Goal: Task Accomplishment & Management: Use online tool/utility

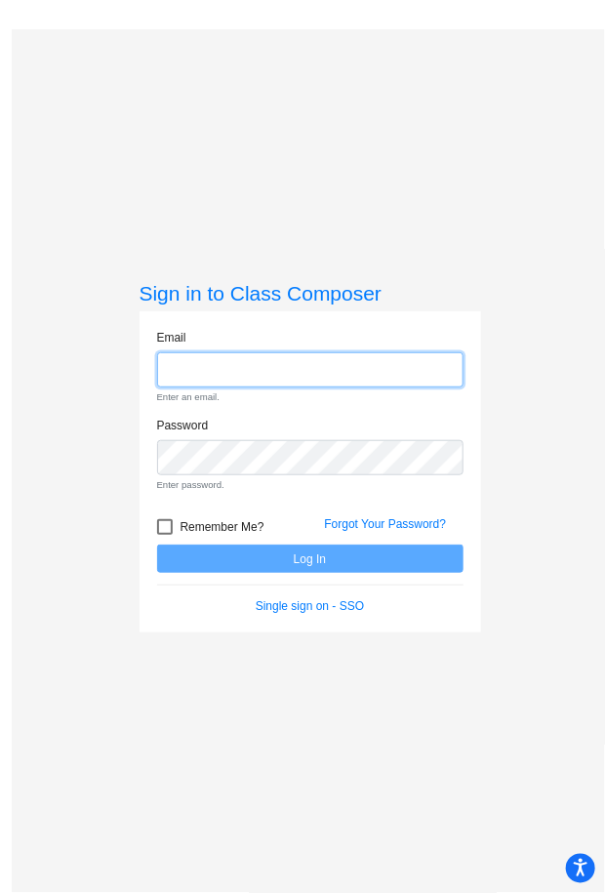
type input "[EMAIL_ADDRESS][DOMAIN_NAME]"
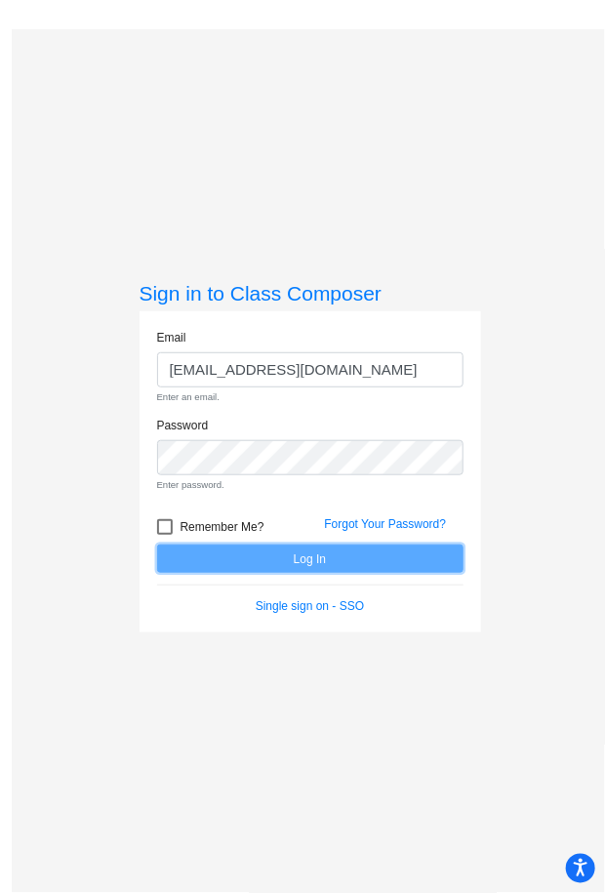
click at [284, 559] on form "Email [EMAIL_ADDRESS][DOMAIN_NAME] Enter an email. Password Enter password. Rem…" at bounding box center [310, 472] width 306 height 287
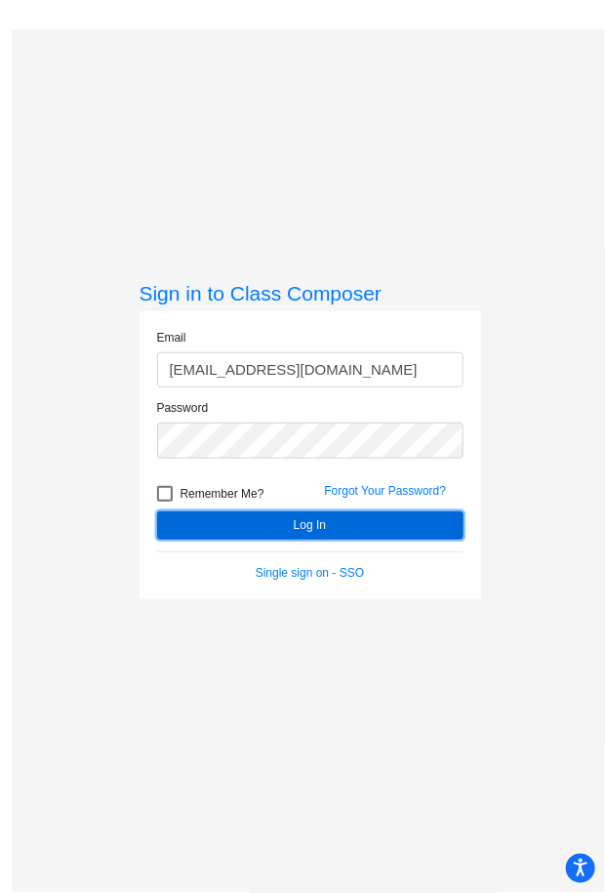
click at [278, 518] on button "Log In" at bounding box center [310, 525] width 306 height 28
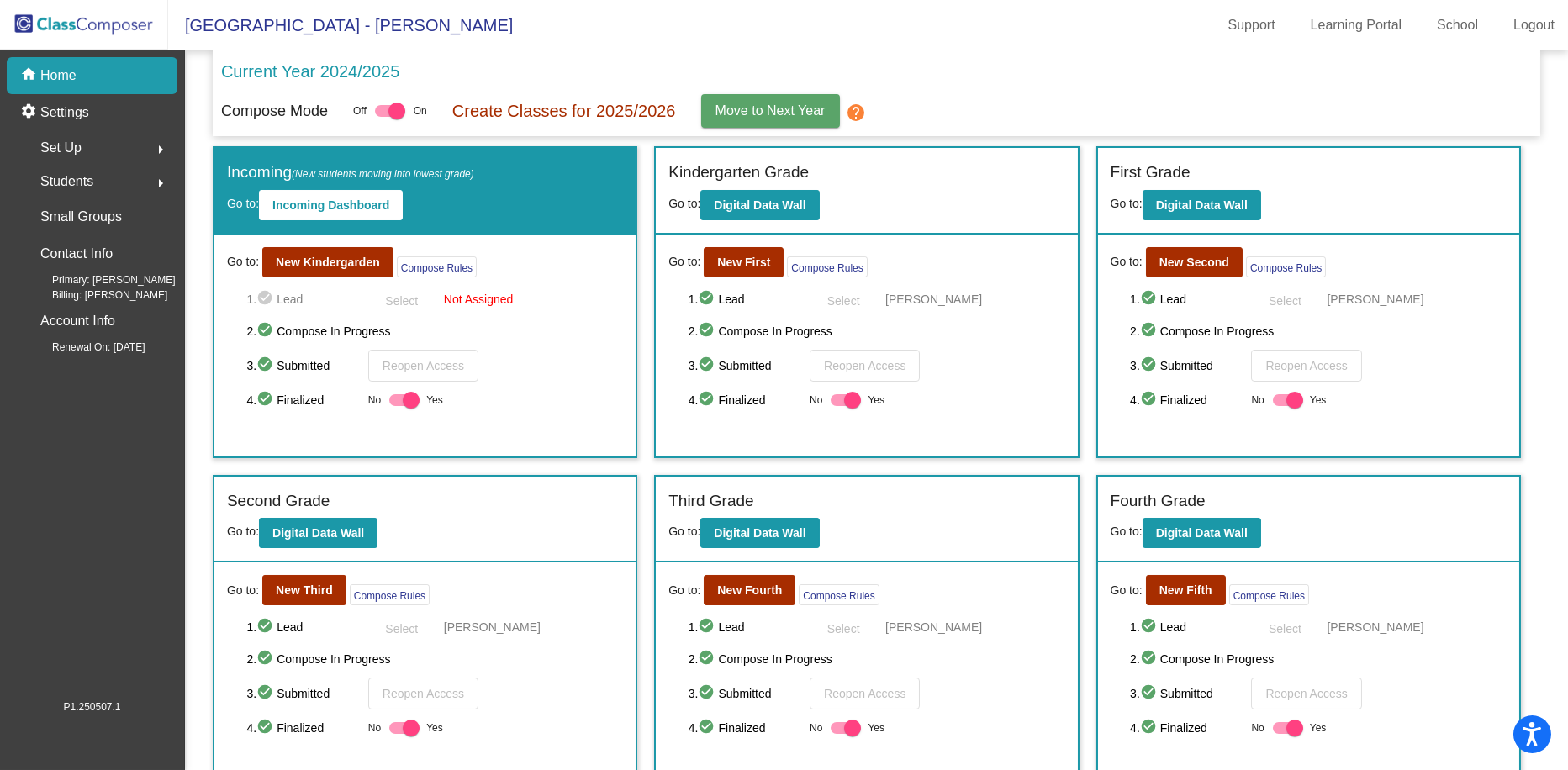
scroll to position [84, 0]
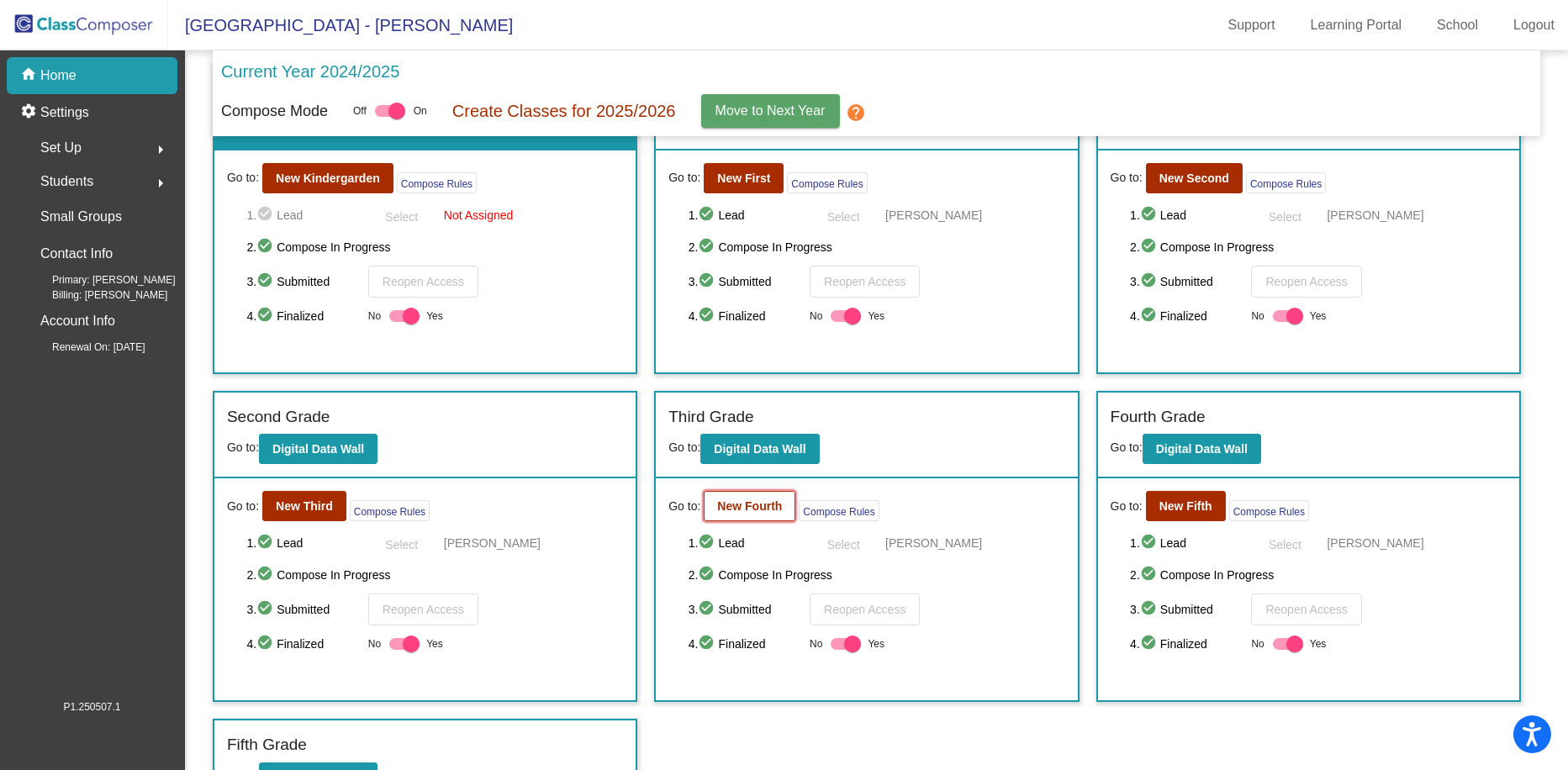
click at [736, 505] on b "New Fourth" at bounding box center [749, 506] width 65 height 14
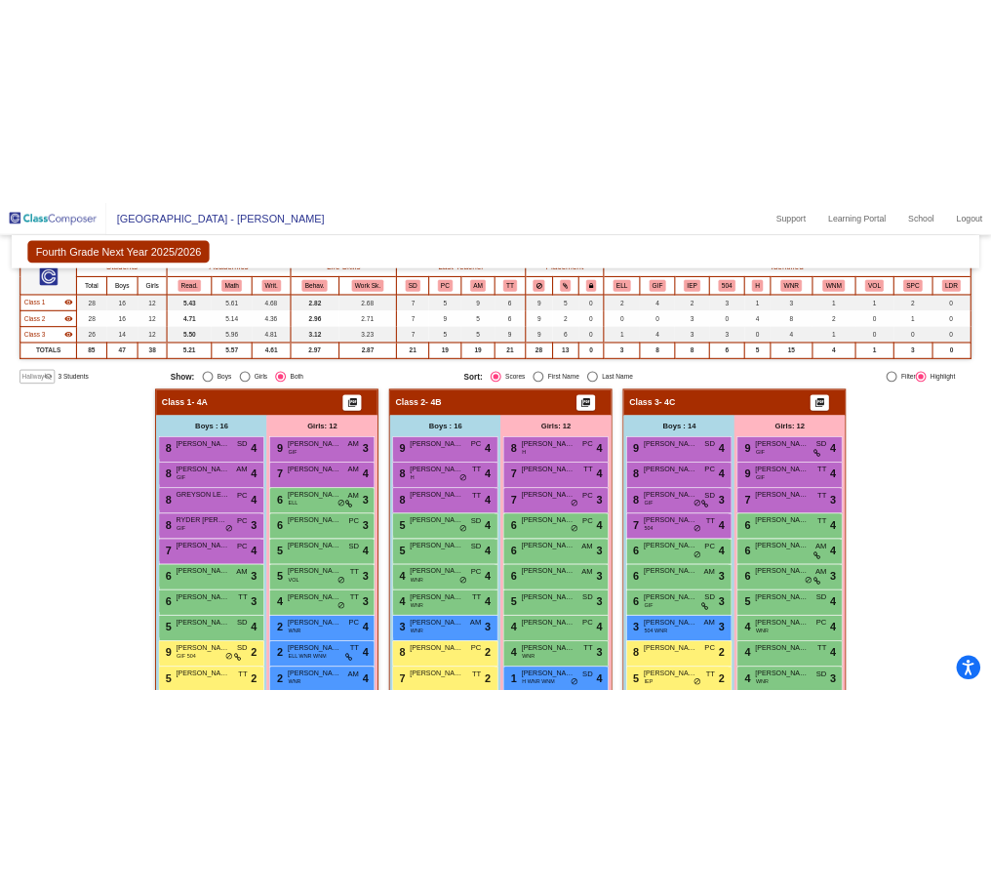
scroll to position [293, 0]
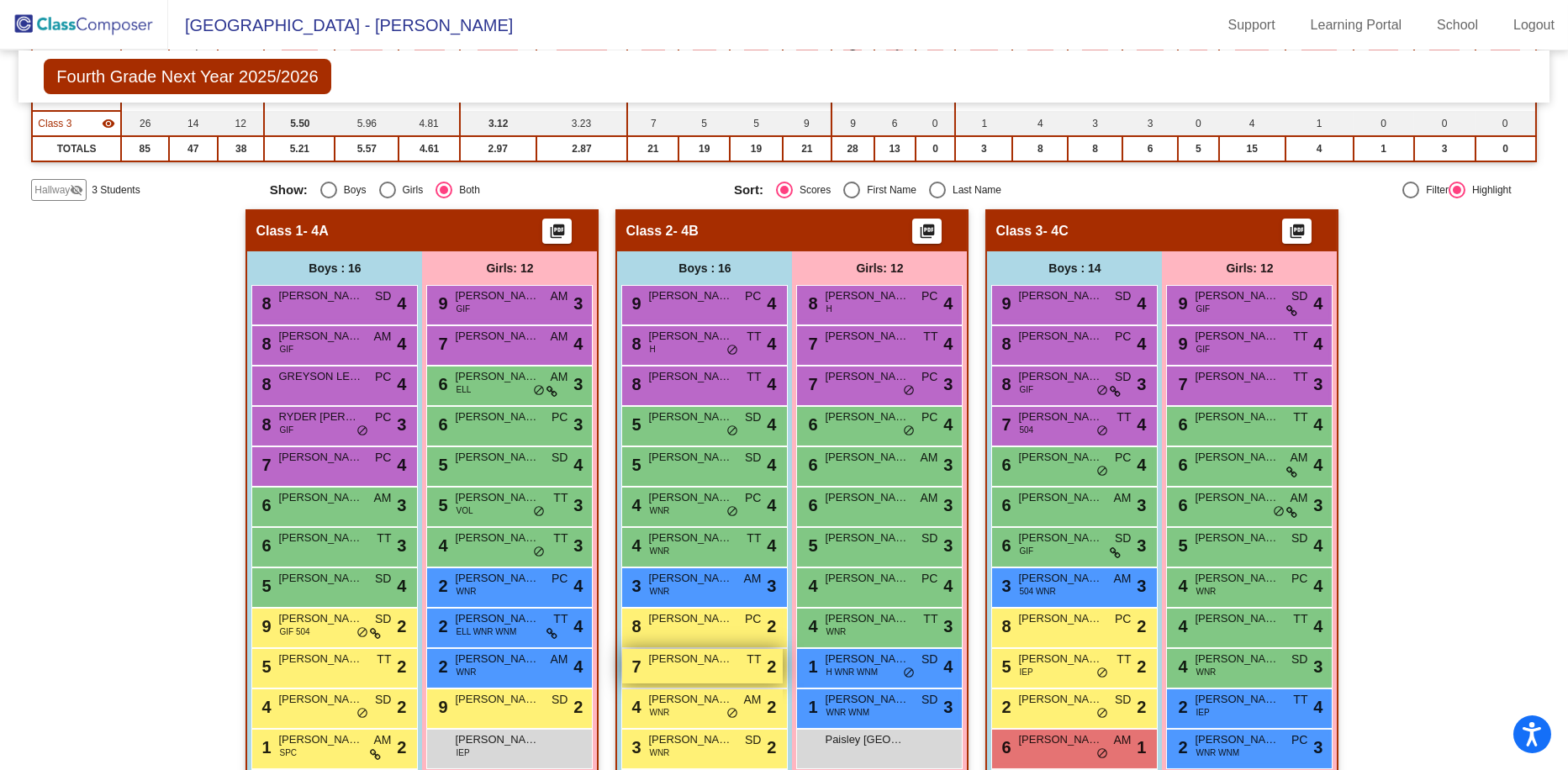
click at [703, 658] on span "[PERSON_NAME]" at bounding box center [690, 659] width 84 height 17
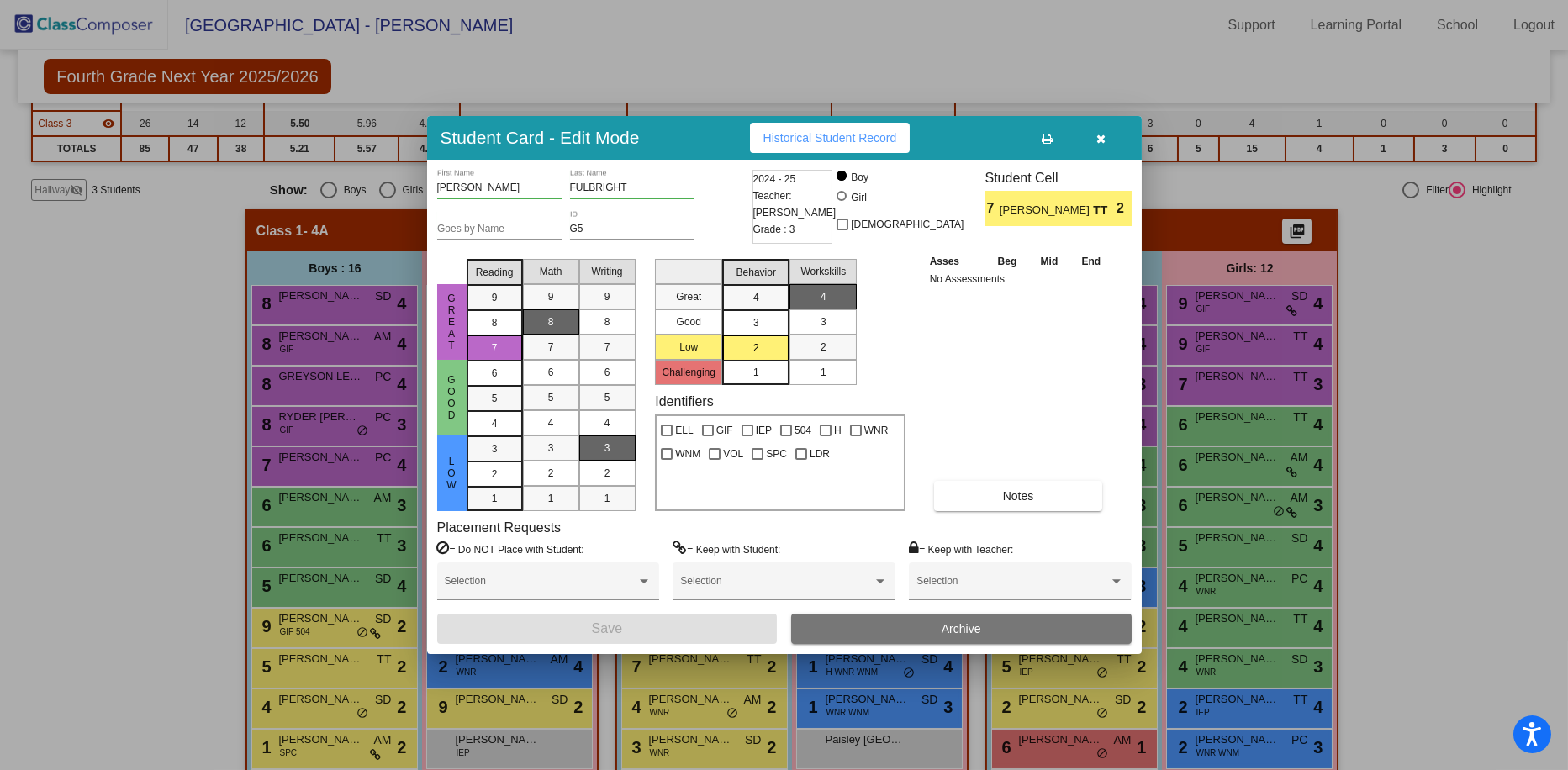
click at [781, 139] on icon "button" at bounding box center [1100, 139] width 9 height 12
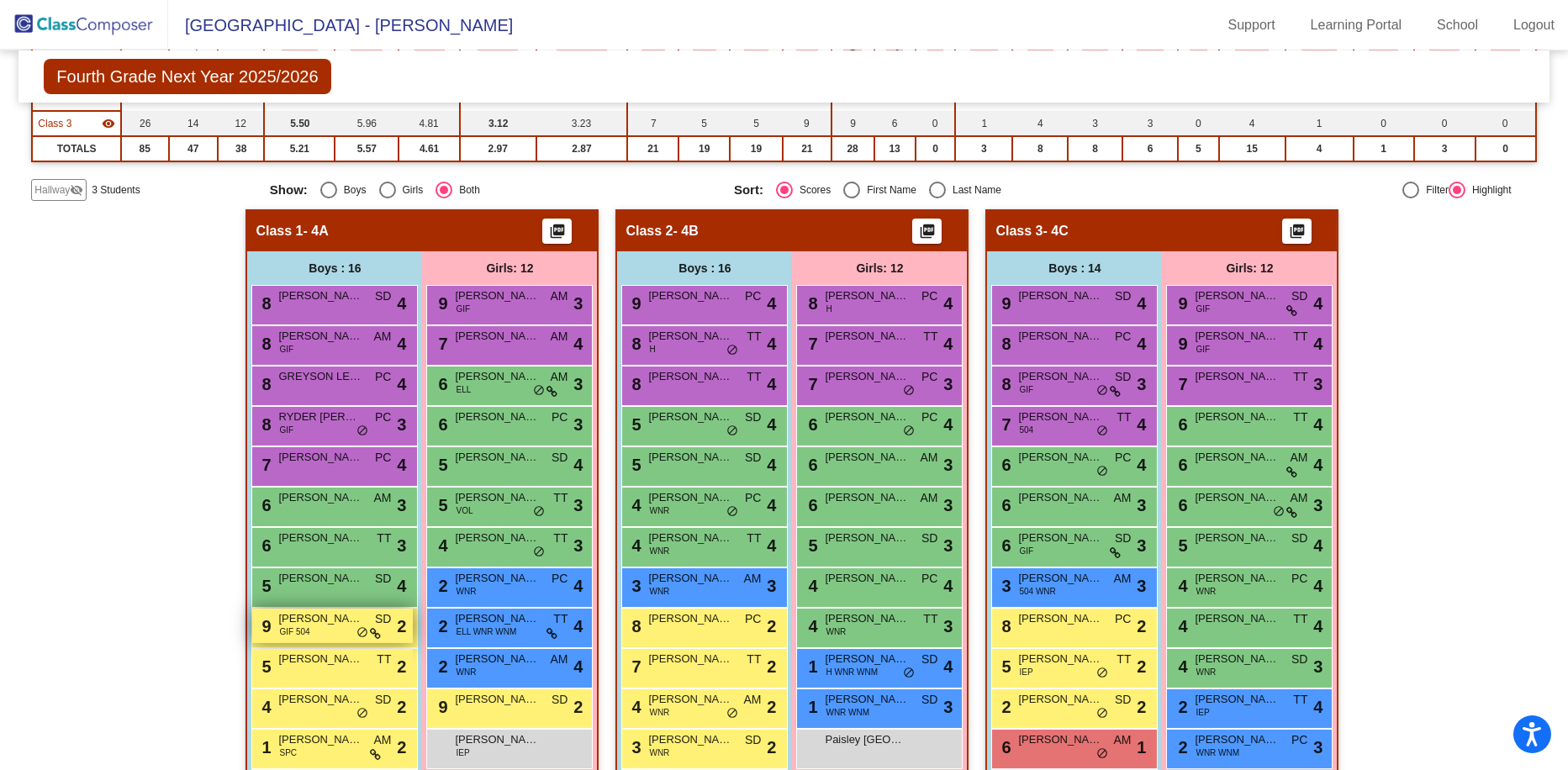
click at [297, 625] on span "GIF 504" at bounding box center [294, 631] width 30 height 13
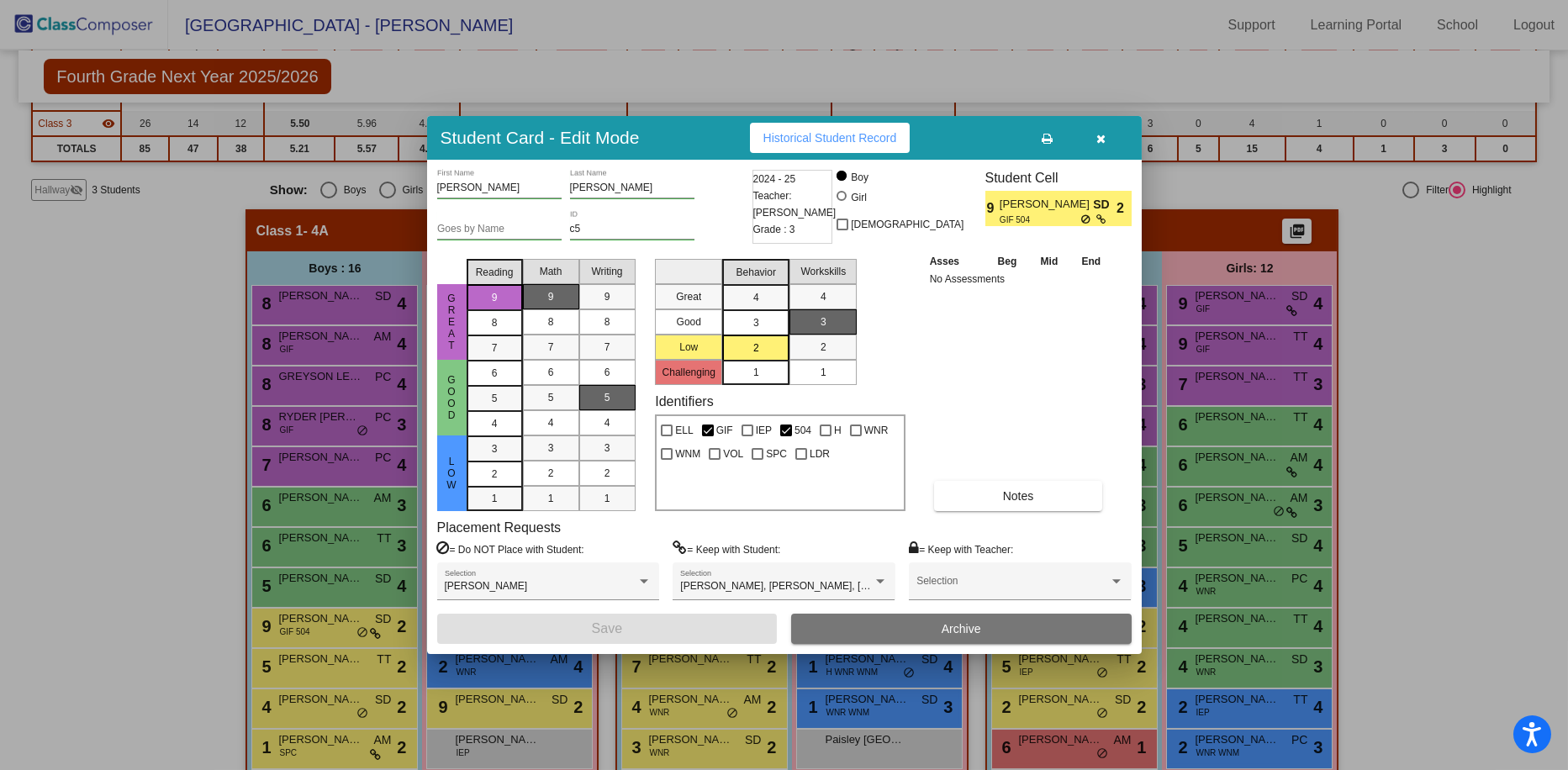
click at [781, 476] on div at bounding box center [784, 385] width 1568 height 770
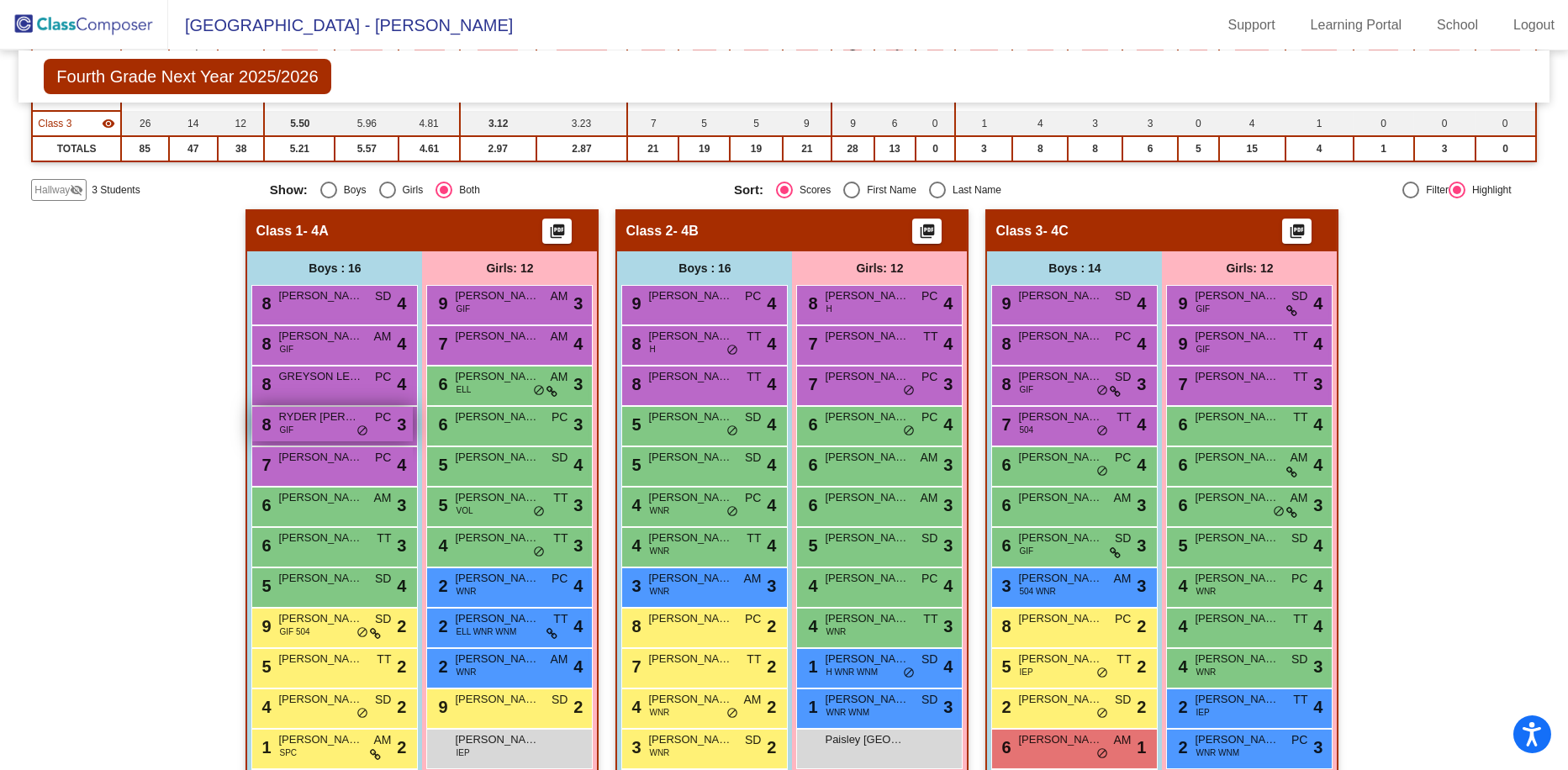
click at [339, 424] on span "RYDER [PERSON_NAME]" at bounding box center [320, 417] width 84 height 17
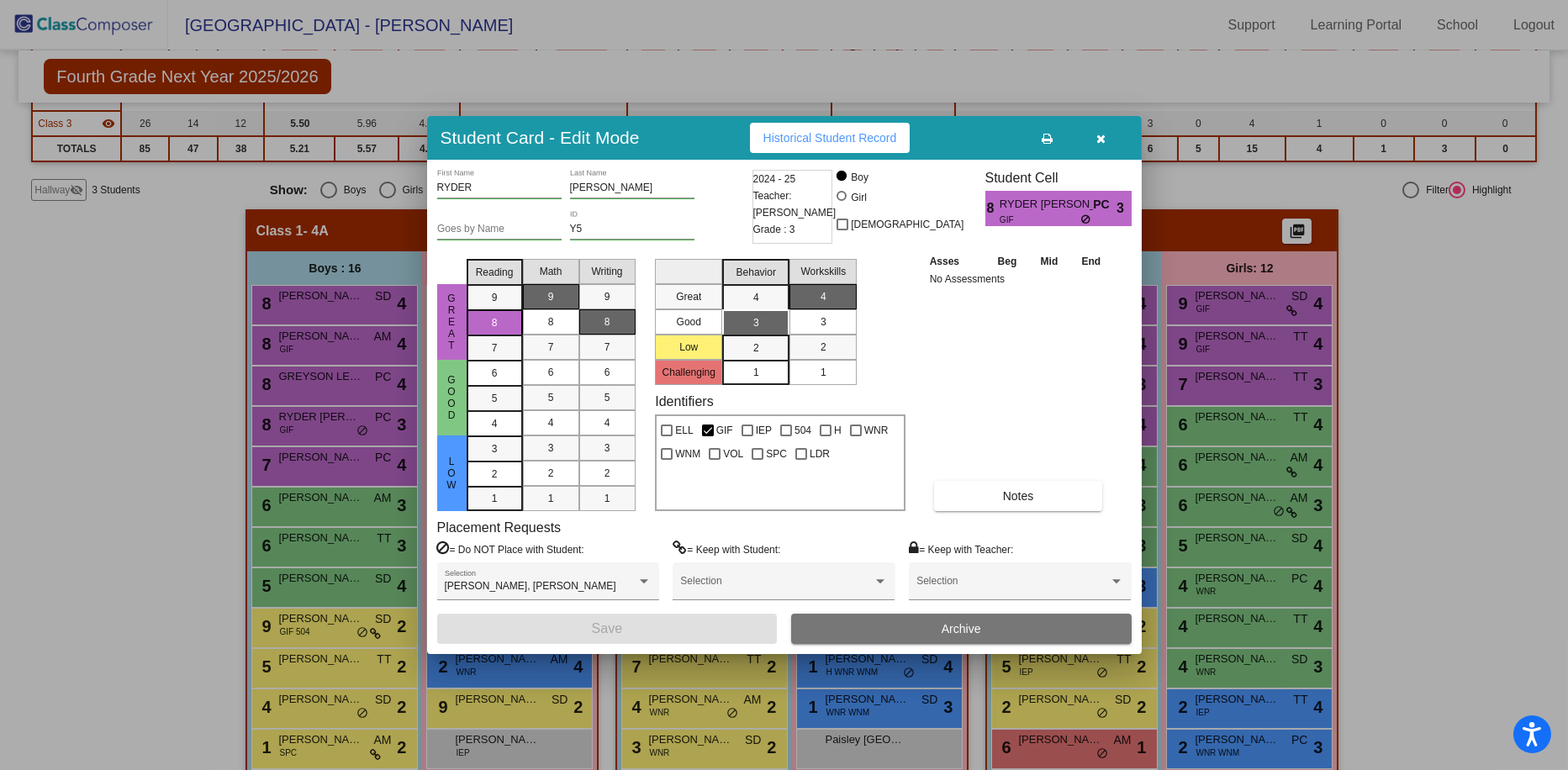
click at [781, 280] on div at bounding box center [784, 385] width 1568 height 770
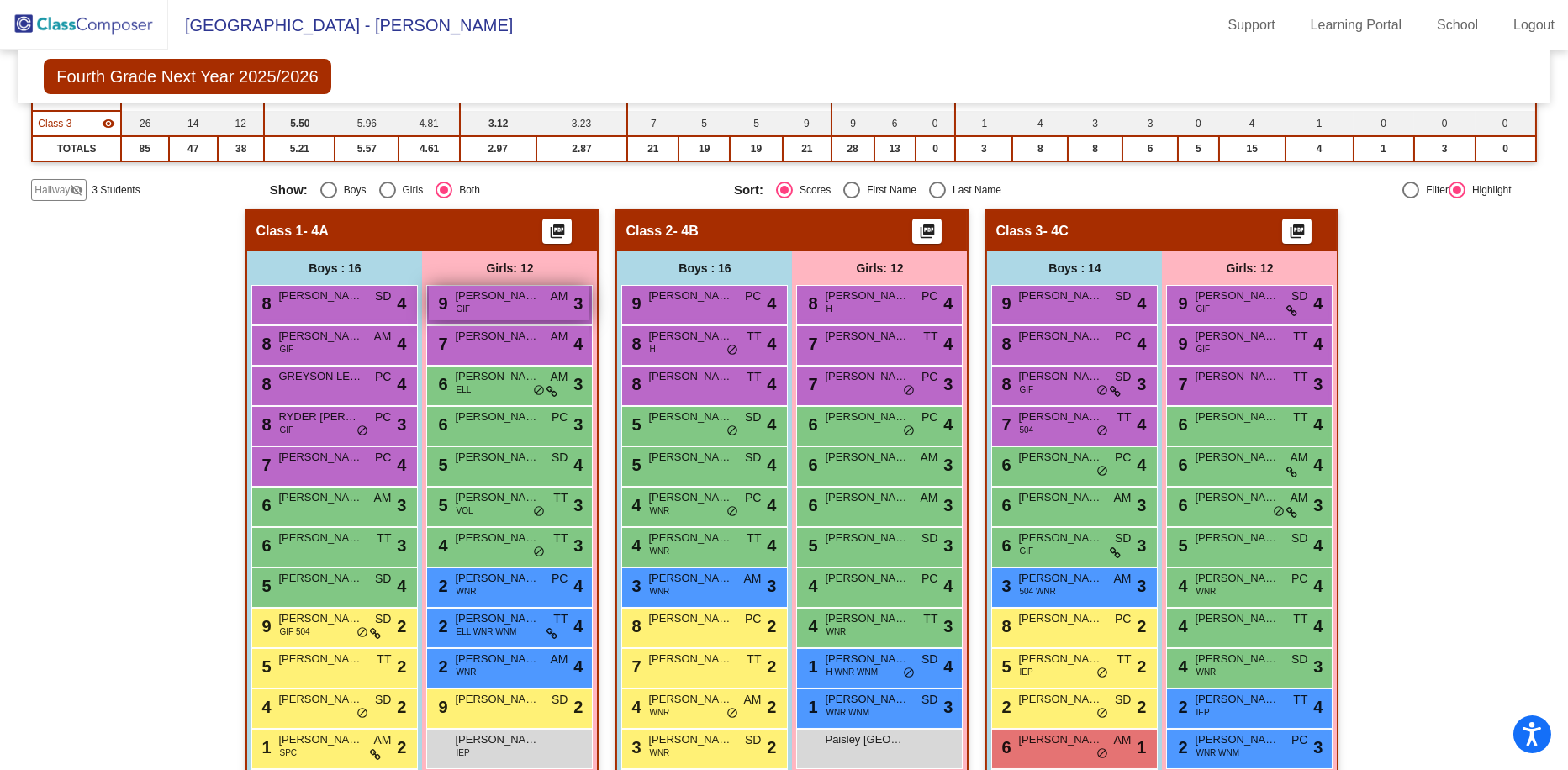
click at [506, 301] on span "[PERSON_NAME]" at bounding box center [497, 296] width 84 height 17
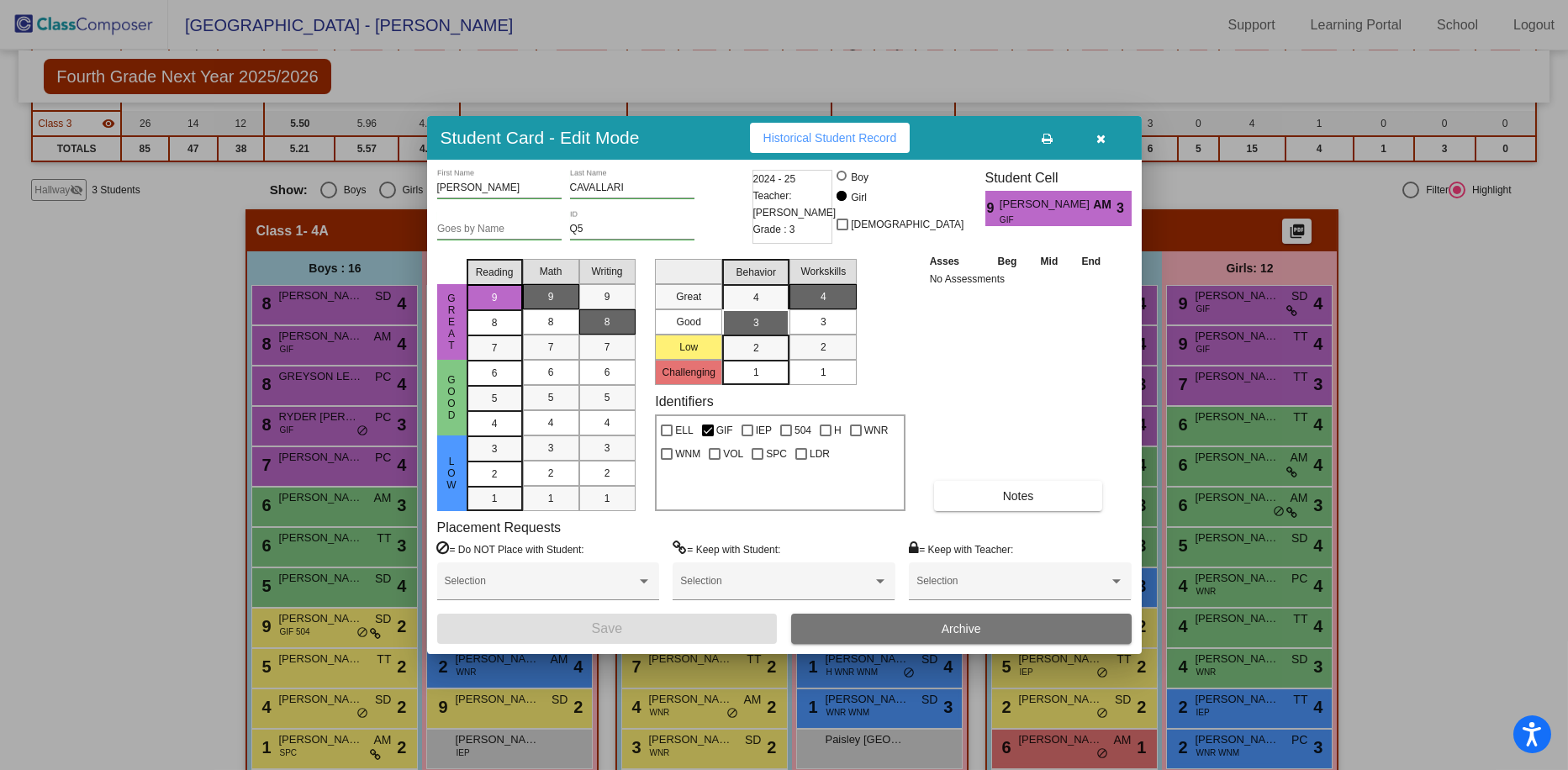
click at [781, 341] on div at bounding box center [784, 385] width 1568 height 770
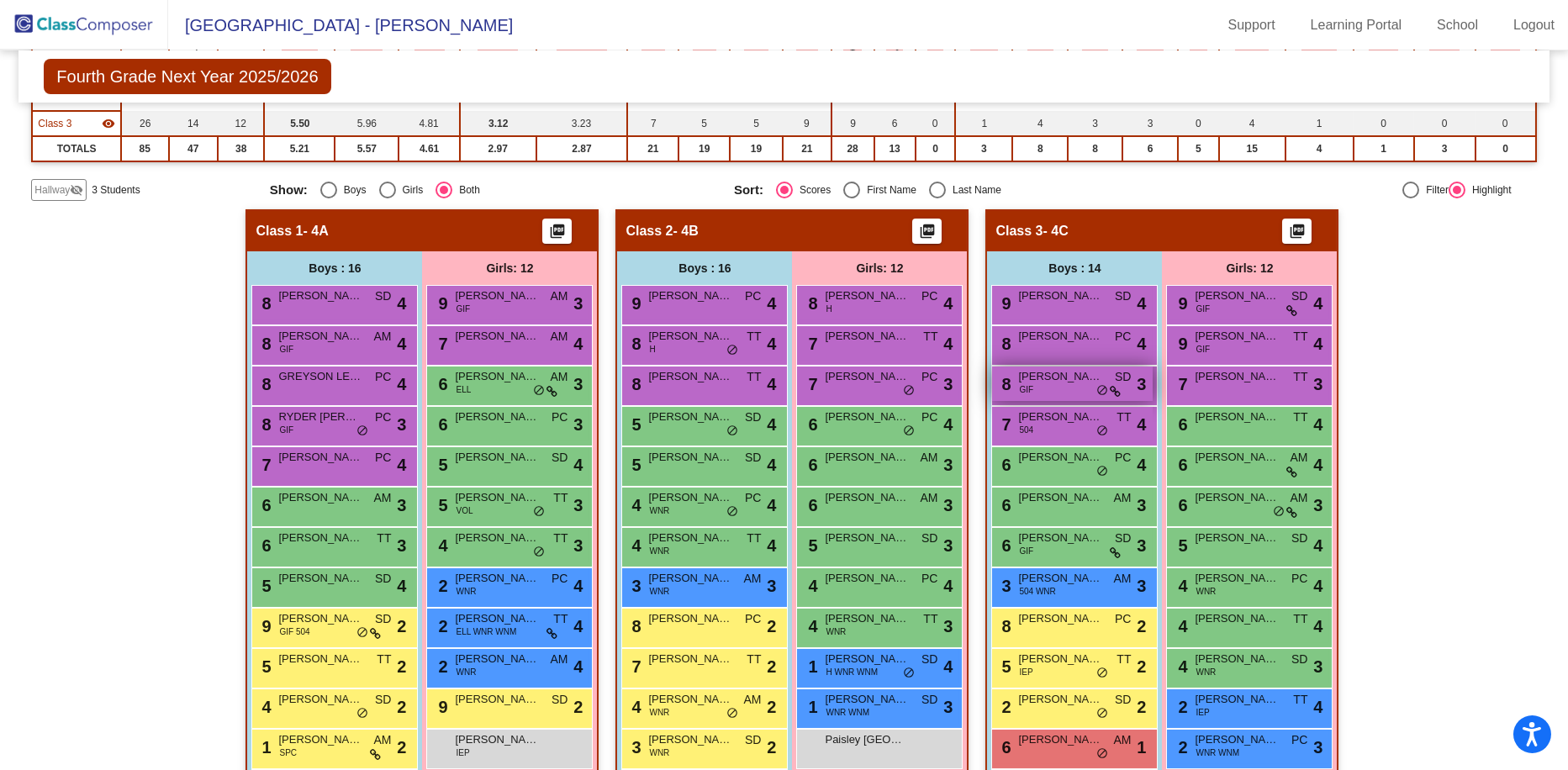
click at [781, 392] on div "8 [PERSON_NAME] GIF SD lock do_not_disturb_alt 3" at bounding box center [1072, 383] width 160 height 34
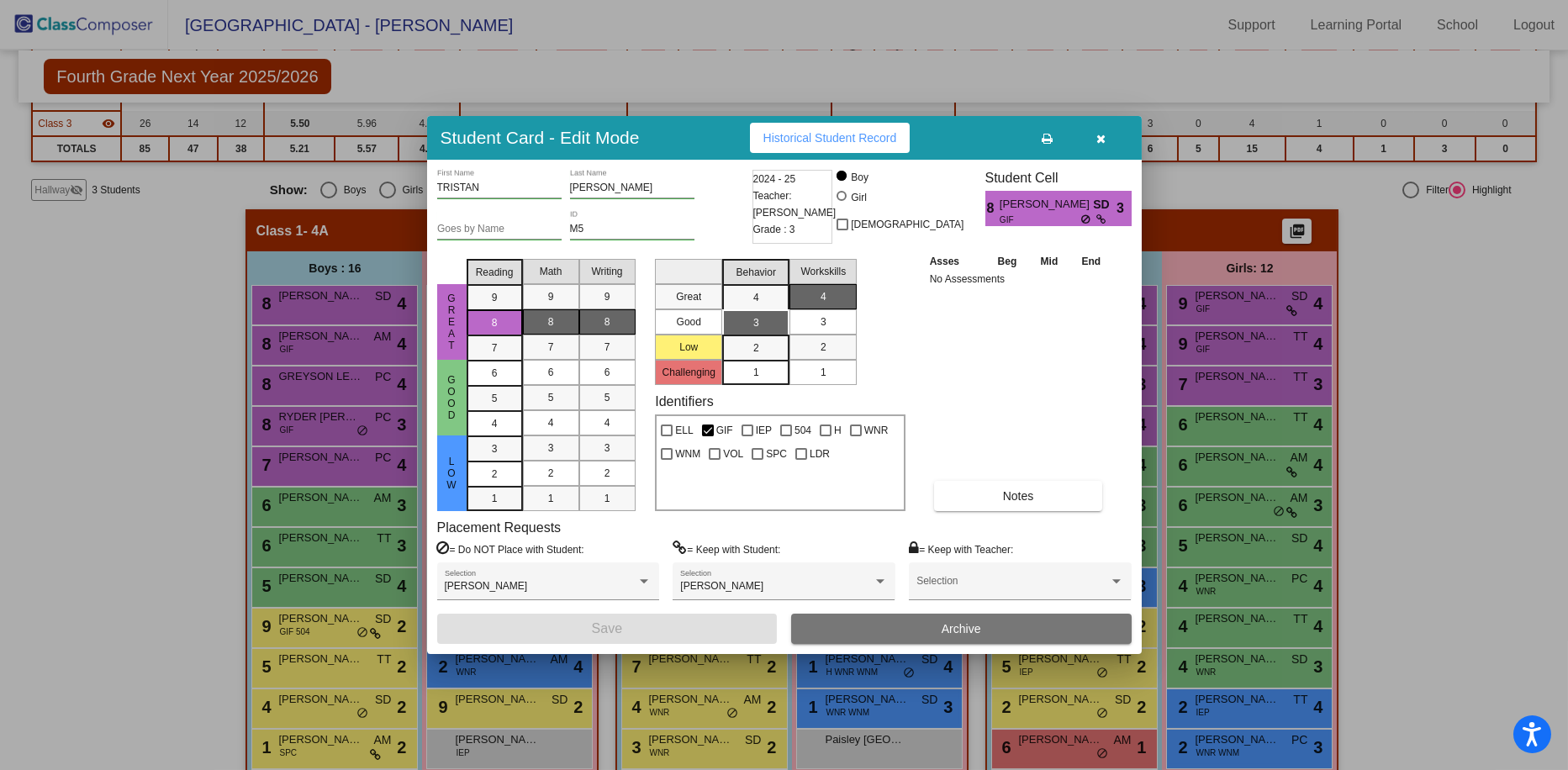
click at [781, 372] on div at bounding box center [784, 385] width 1568 height 770
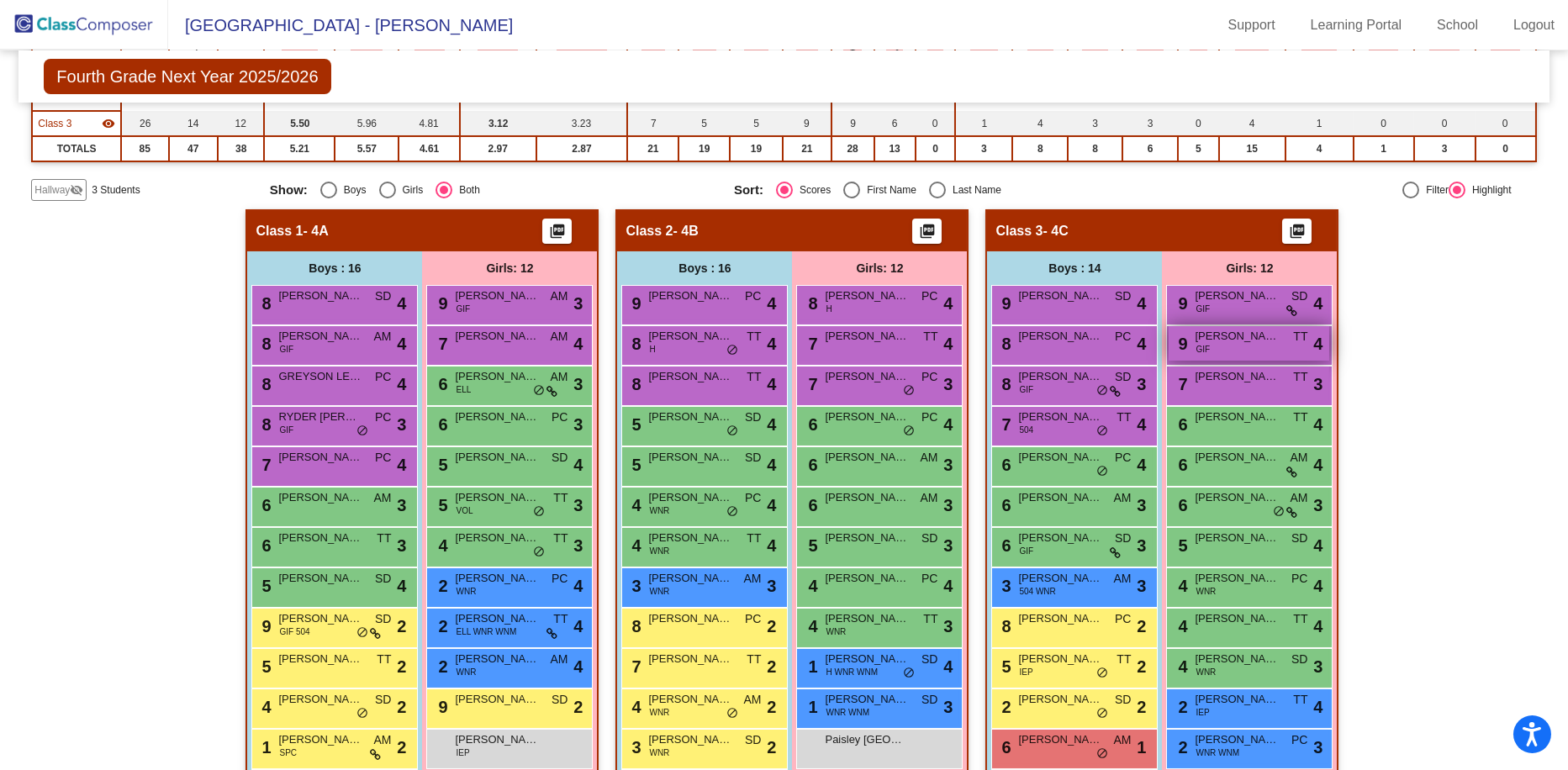
click at [781, 353] on div "9 [PERSON_NAME] GIF TT lock do_not_disturb_alt 4" at bounding box center [1248, 344] width 160 height 34
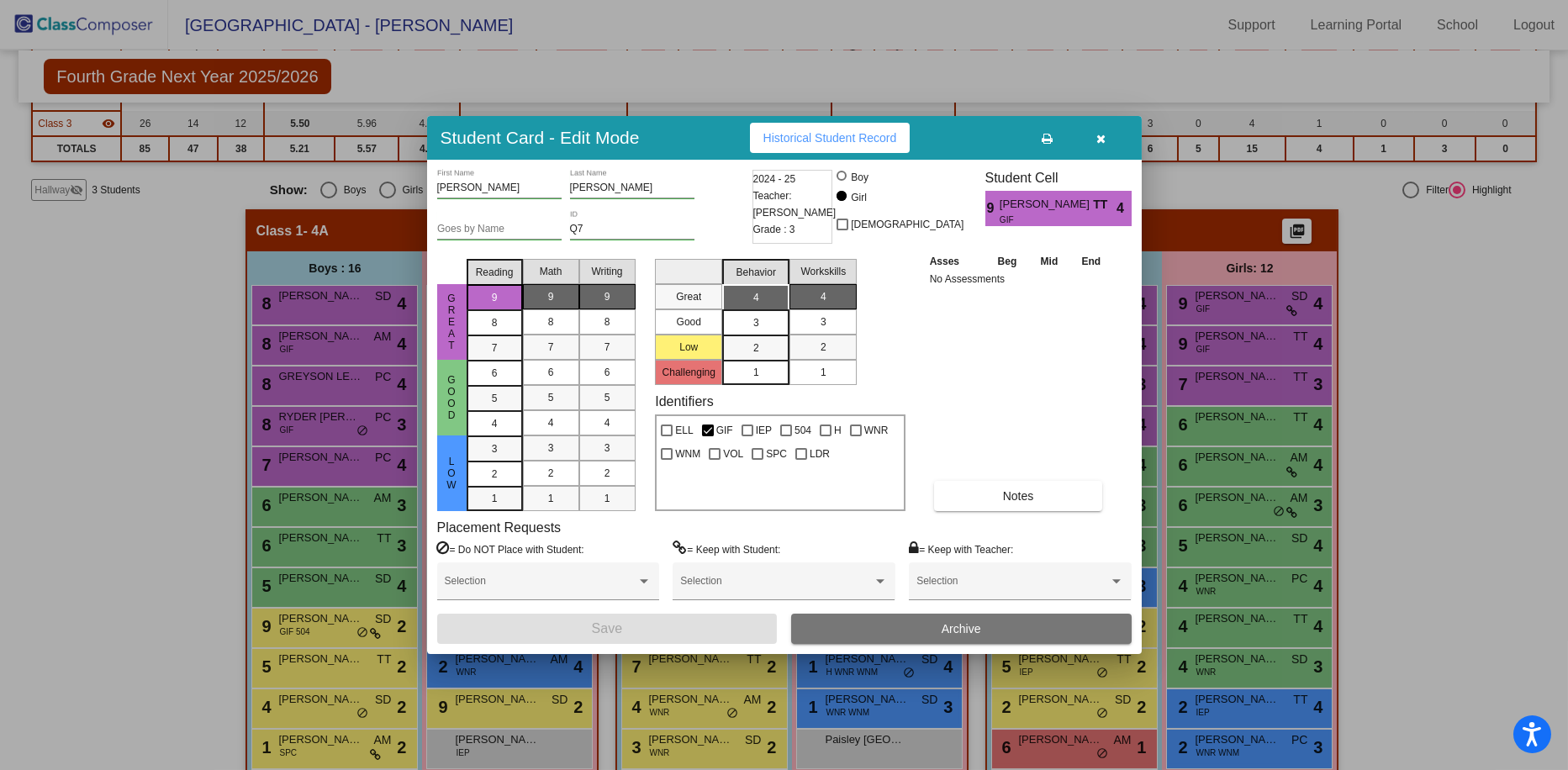
click at [781, 275] on div at bounding box center [784, 385] width 1568 height 770
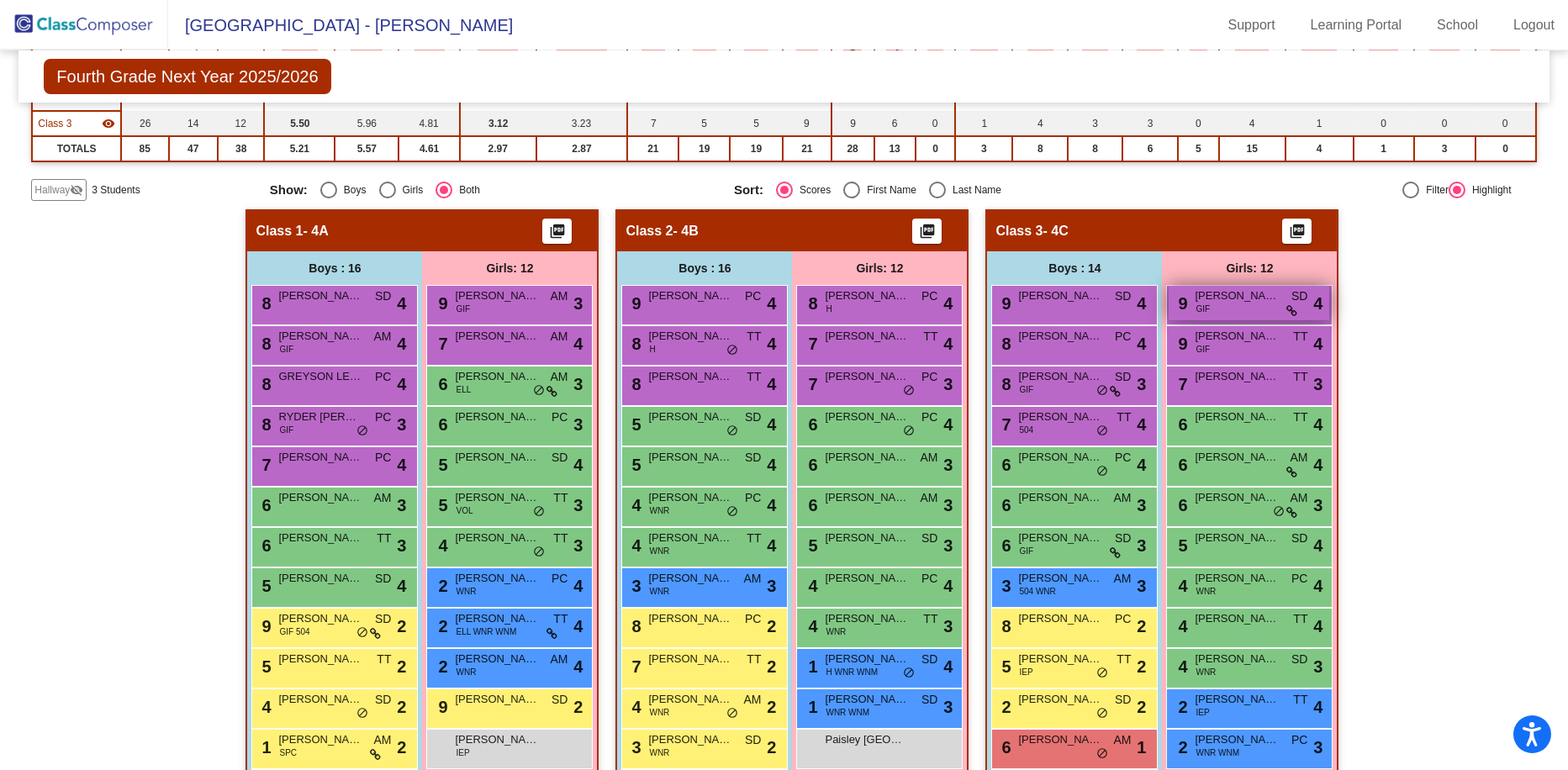
click at [781, 301] on span "[PERSON_NAME]" at bounding box center [1236, 296] width 84 height 17
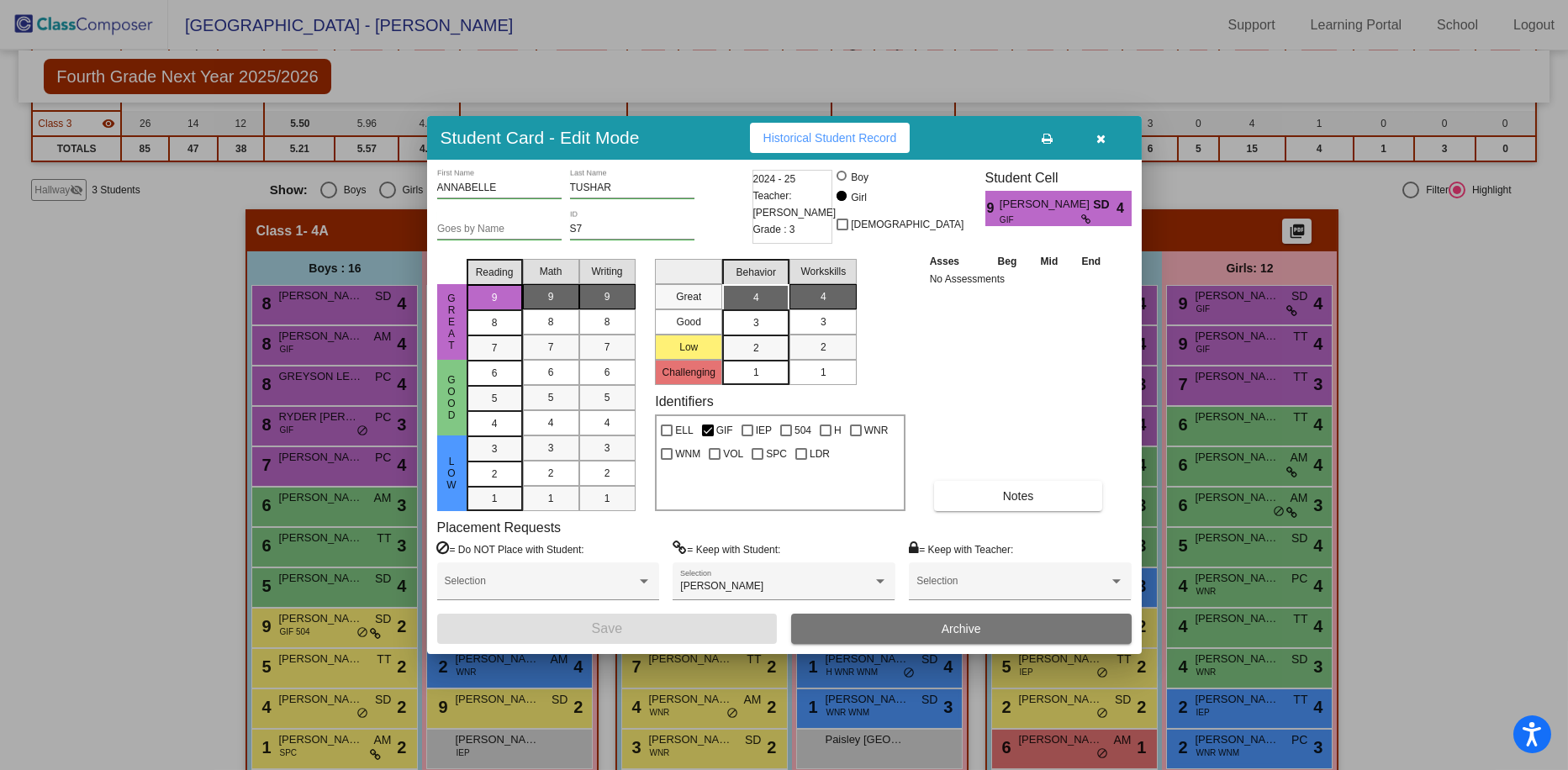
click at [781, 301] on div at bounding box center [784, 385] width 1568 height 770
